Goal: Obtain resource: Download file/media

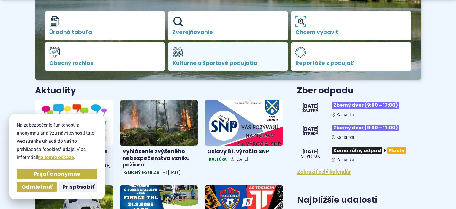
scroll to position [157, 0]
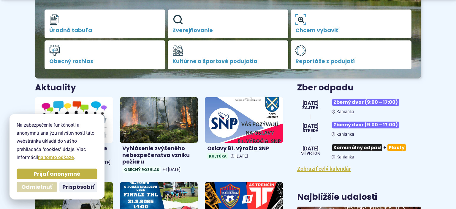
click at [46, 185] on span "Odmietnuť" at bounding box center [36, 186] width 31 height 7
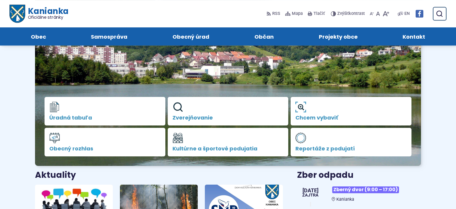
scroll to position [63, 0]
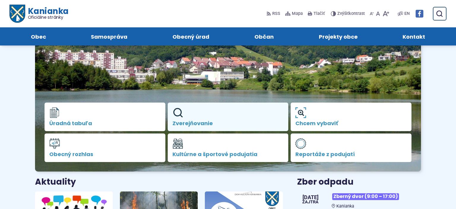
click at [196, 115] on link "Zverejňovanie" at bounding box center [228, 116] width 121 height 29
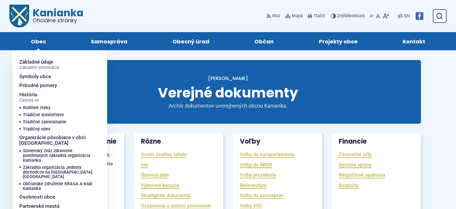
click at [32, 36] on span "Obec" at bounding box center [38, 41] width 15 height 18
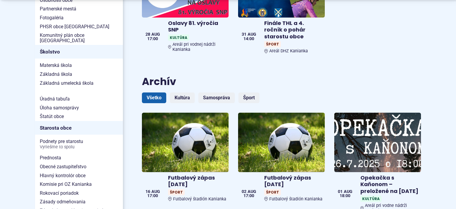
scroll to position [314, 0]
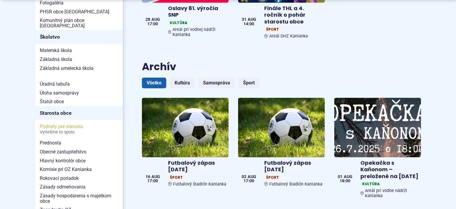
click at [56, 122] on span "Podnety pre starostu Vyriešme to spolu" at bounding box center [79, 129] width 78 height 14
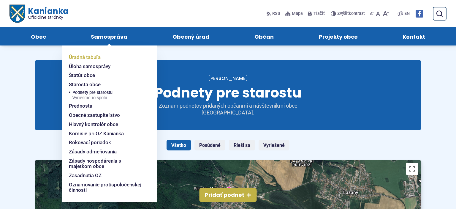
click at [92, 59] on span "Úradná tabuľa" at bounding box center [85, 57] width 32 height 9
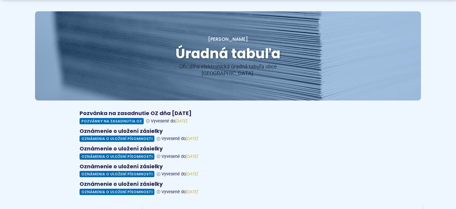
scroll to position [63, 0]
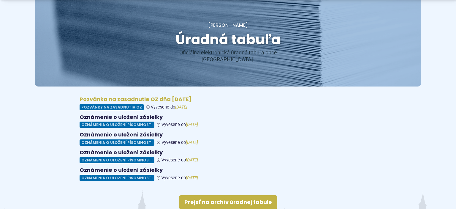
click at [138, 96] on figure at bounding box center [228, 103] width 297 height 14
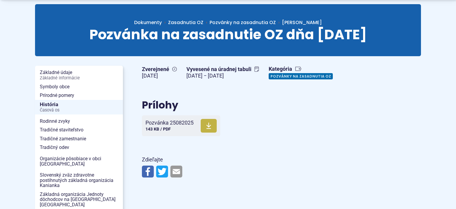
scroll to position [94, 0]
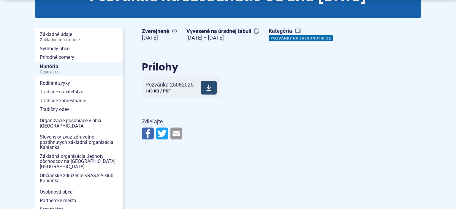
click at [206, 89] on span at bounding box center [209, 88] width 16 height 14
